Goal: Check status: Check status

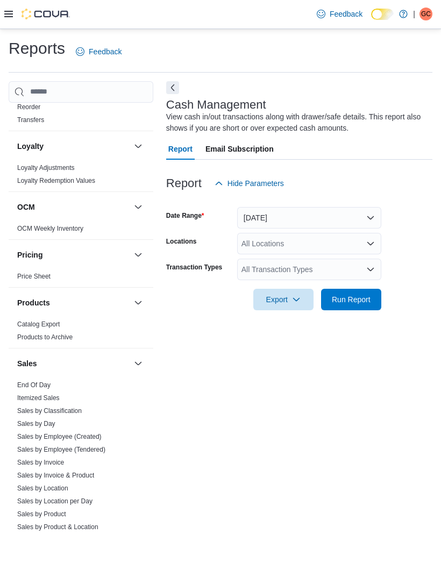
scroll to position [504, 0]
click at [45, 382] on link "End Of Day" at bounding box center [33, 386] width 33 height 8
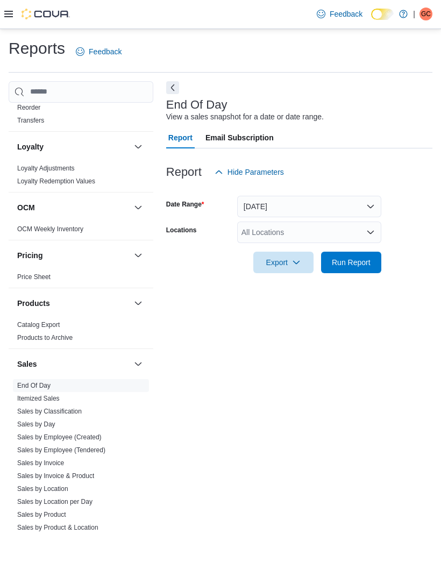
scroll to position [24, 0]
click at [369, 228] on icon "Open list of options" at bounding box center [370, 232] width 9 height 9
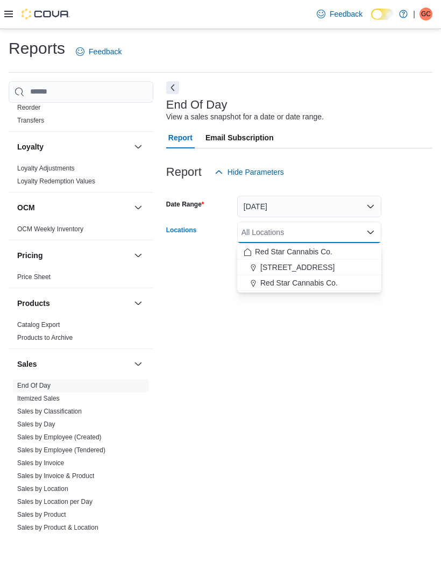
click at [316, 262] on div "15191 Yonge St." at bounding box center [309, 267] width 131 height 11
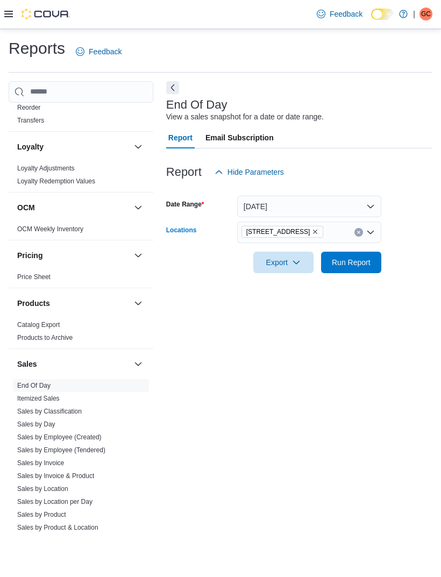
click at [435, 187] on div "Reports Feedback Cash Management Cash Management Cash Out Details Compliance OC…" at bounding box center [220, 286] width 441 height 515
click at [366, 257] on span "Run Report" at bounding box center [351, 262] width 39 height 11
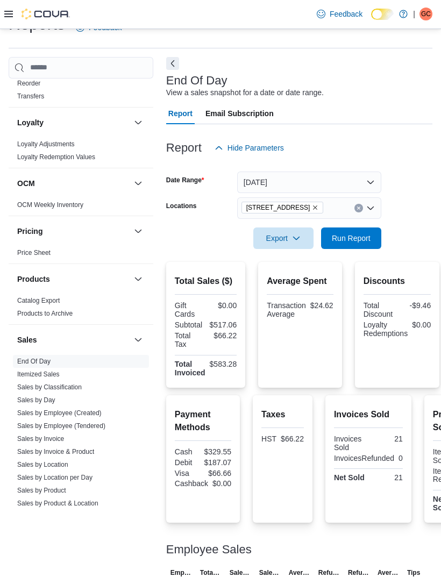
click at [312, 211] on icon "Remove 15191 Yonge St. from selection in this group" at bounding box center [315, 207] width 6 height 6
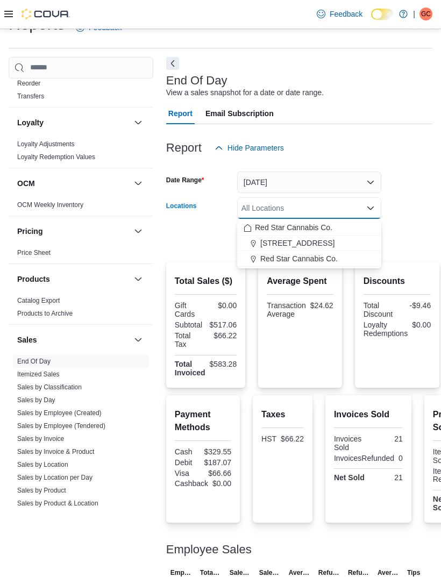
click at [305, 260] on span "Red Star Cannabis Co." at bounding box center [298, 258] width 77 height 11
click at [174, 242] on div "Export Run Report" at bounding box center [273, 239] width 215 height 22
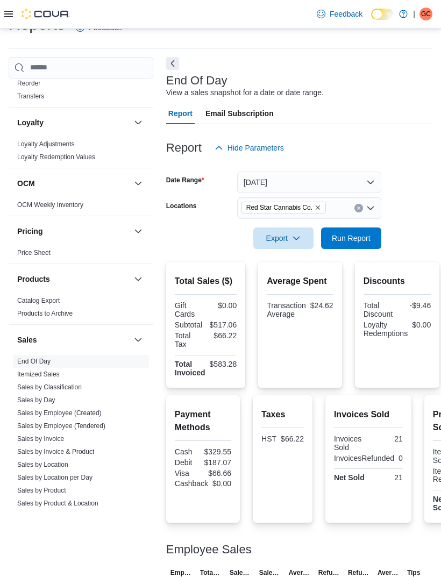
click at [358, 239] on span "Run Report" at bounding box center [351, 238] width 39 height 11
